Goal: Task Accomplishment & Management: Use online tool/utility

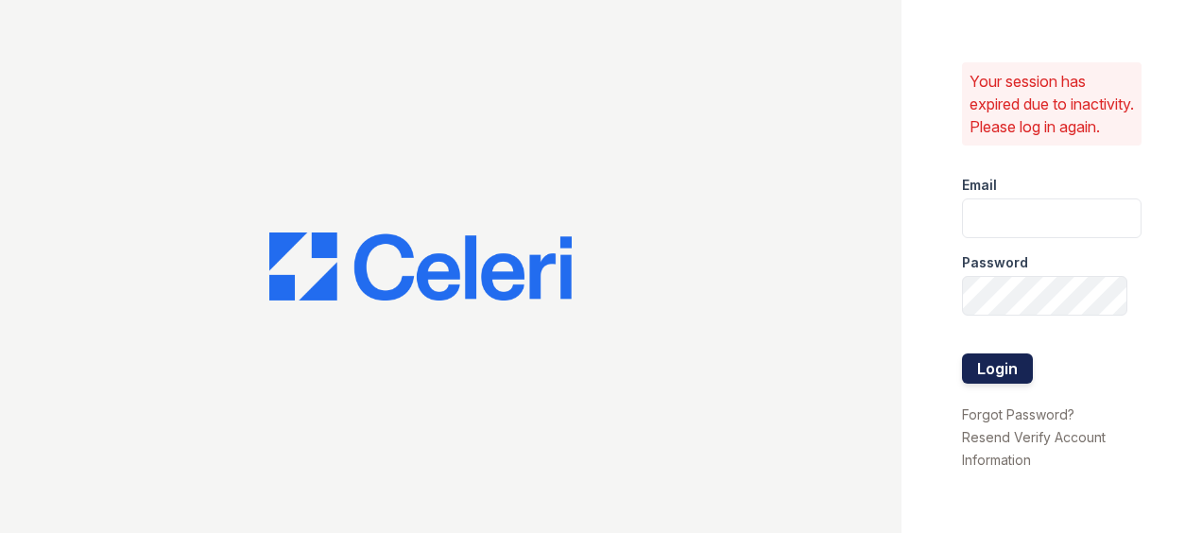
type input "hneely@trinity-pm.com"
click at [997, 378] on button "Login" at bounding box center [997, 369] width 71 height 30
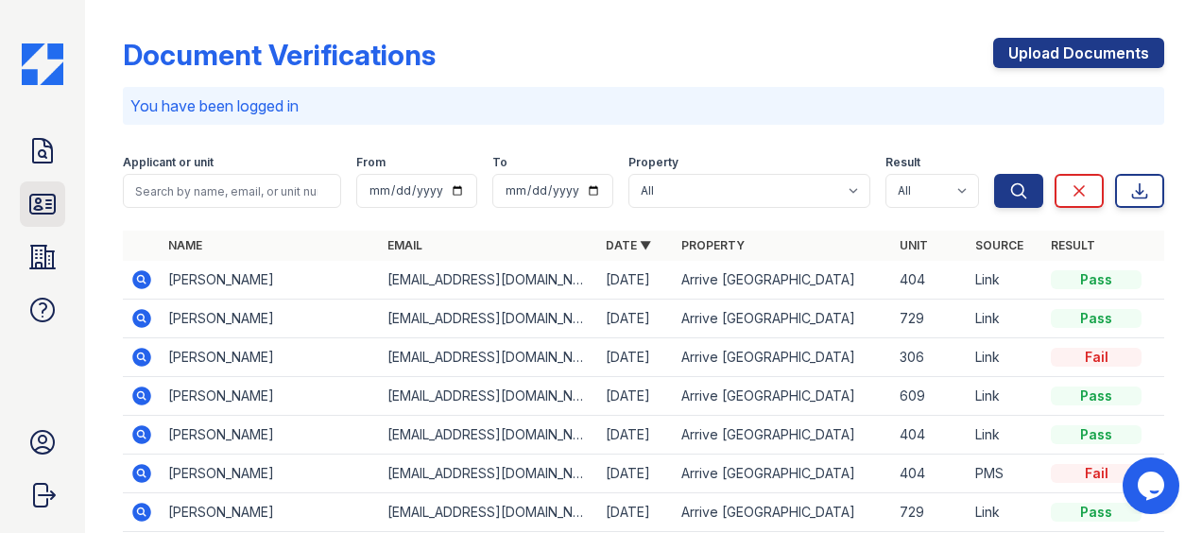
click at [43, 206] on icon at bounding box center [42, 204] width 30 height 30
